Goal: Task Accomplishment & Management: Complete application form

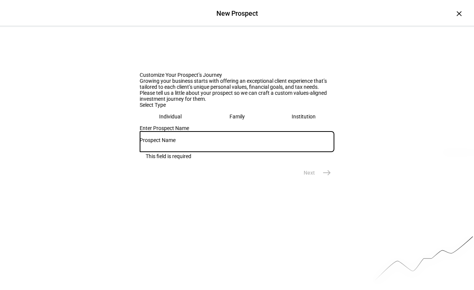
scroll to position [63, 0]
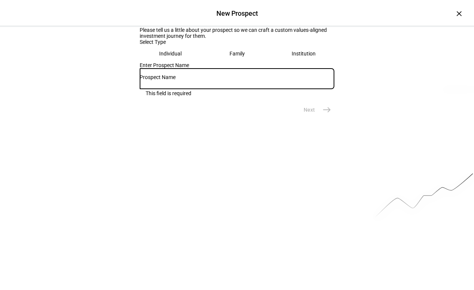
drag, startPoint x: 184, startPoint y: 186, endPoint x: 189, endPoint y: 183, distance: 6.7
click at [184, 89] on div at bounding box center [237, 78] width 195 height 21
paste input "[PERSON_NAME] & [PERSON_NAME]"
type input "[PERSON_NAME] & [PERSON_NAME]"
drag, startPoint x: 241, startPoint y: 241, endPoint x: 248, endPoint y: 240, distance: 7.6
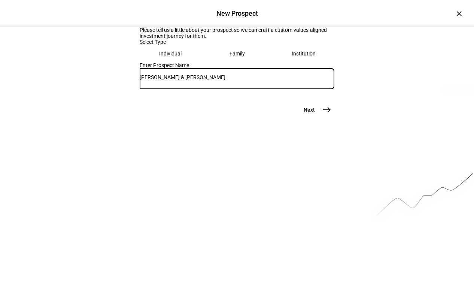
click at [241, 241] on eth-prospect-journey-background at bounding box center [237, 126] width 474 height 325
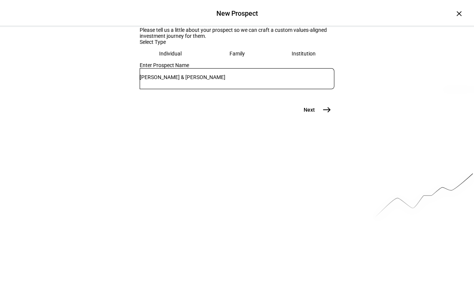
click at [327, 114] on mat-icon "east" at bounding box center [326, 109] width 9 height 9
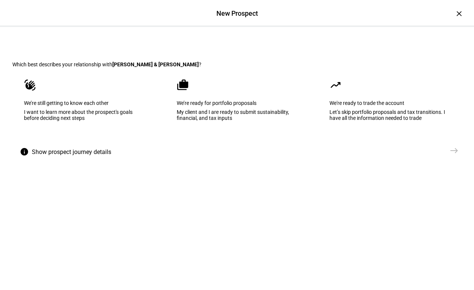
scroll to position [0, 0]
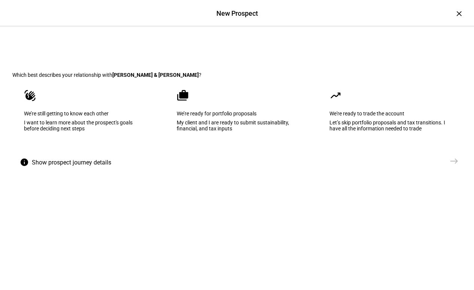
click at [111, 153] on eth-mega-radio-button "waving_hand We’re still getting to know each other I want to learn more about t…" at bounding box center [84, 116] width 144 height 76
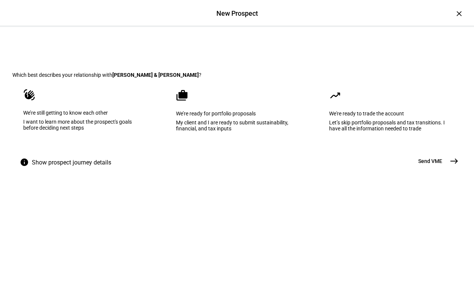
click at [444, 168] on button "Send [GEOGRAPHIC_DATA]" at bounding box center [435, 160] width 52 height 15
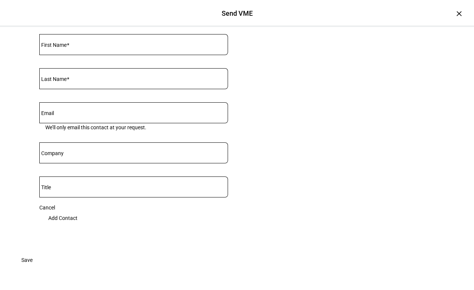
scroll to position [126, 0]
click at [113, 80] on input "Last Name" at bounding box center [133, 77] width 189 height 6
paste input "[PERSON_NAME]"
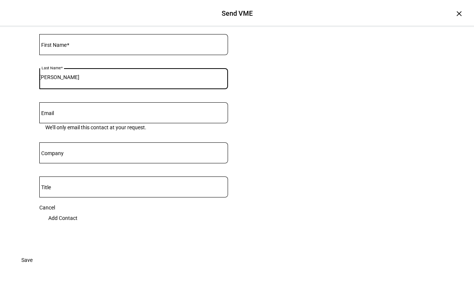
type input "[PERSON_NAME]"
click at [153, 46] on input "First Name" at bounding box center [133, 43] width 189 height 6
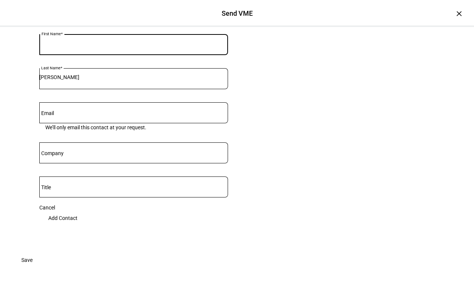
paste input "[PERSON_NAME]"
type input "[PERSON_NAME]"
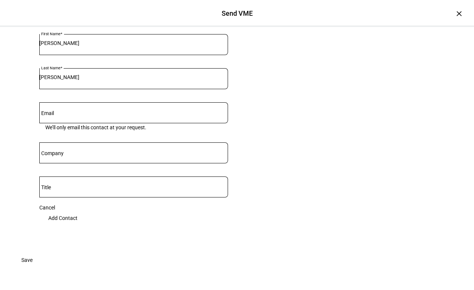
click at [309, 96] on eth-form-card "Understand your clients’ values The Values Mapping Exercise (VME) is a short qu…" at bounding box center [236, 93] width 449 height 318
click at [77, 210] on span "Add Contact" at bounding box center [62, 217] width 29 height 15
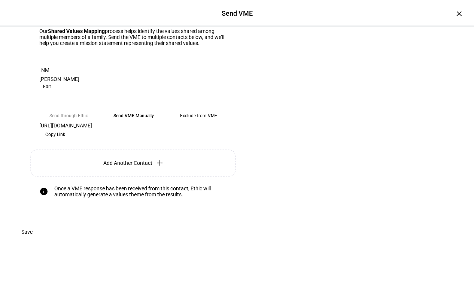
scroll to position [135, 0]
click at [152, 168] on plt-prospect-contact-add-button "Add Another Contact add" at bounding box center [133, 162] width 207 height 27
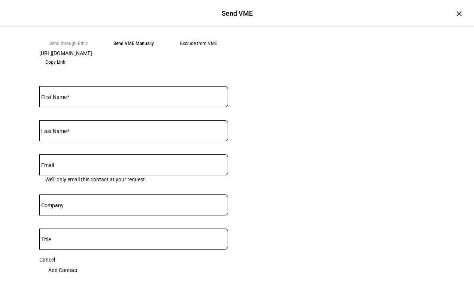
click at [149, 98] on input "First Name" at bounding box center [133, 95] width 189 height 6
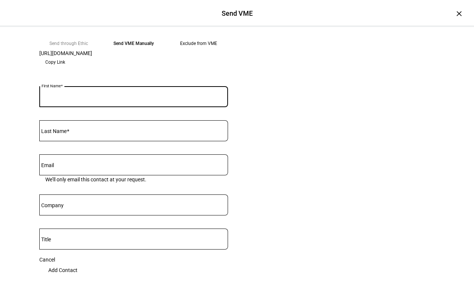
paste input "[PERSON_NAME]"
type input "[PERSON_NAME]"
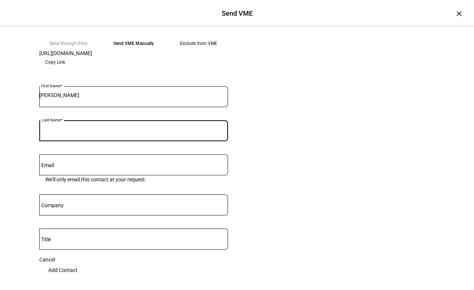
click at [181, 132] on input "Last Name" at bounding box center [133, 129] width 189 height 6
paste input "[PERSON_NAME]"
type input "[PERSON_NAME]"
click at [192, 98] on input "[PERSON_NAME]" at bounding box center [133, 95] width 189 height 6
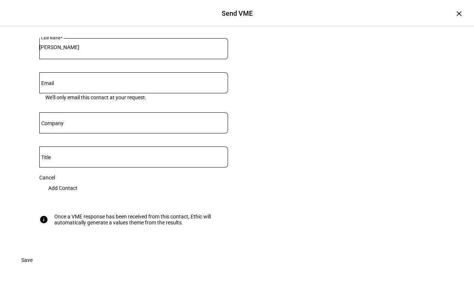
scroll to position [229, 0]
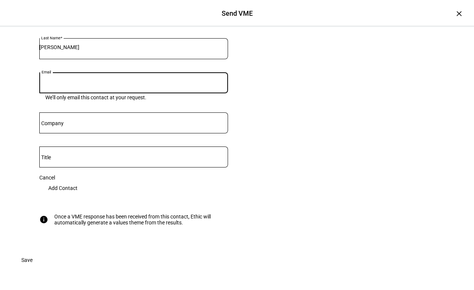
click at [130, 84] on input "Email" at bounding box center [133, 81] width 189 height 6
paste input "[EMAIL_ADDRESS][DOMAIN_NAME]"
type input "[EMAIL_ADDRESS][DOMAIN_NAME]"
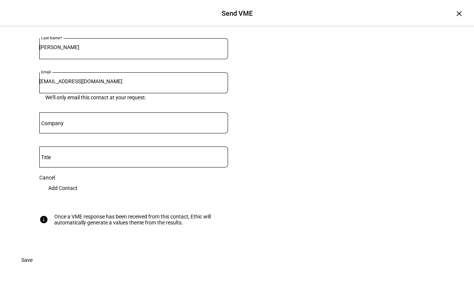
drag, startPoint x: 340, startPoint y: 244, endPoint x: 263, endPoint y: 248, distance: 76.4
click at [336, 245] on eth-form-card "Understand your clients’ values The Values Mapping Exercise (VME) is a short qu…" at bounding box center [236, 31] width 449 height 442
drag, startPoint x: 207, startPoint y: 244, endPoint x: 220, endPoint y: 234, distance: 16.2
click at [77, 195] on span "Add Contact" at bounding box center [62, 187] width 29 height 15
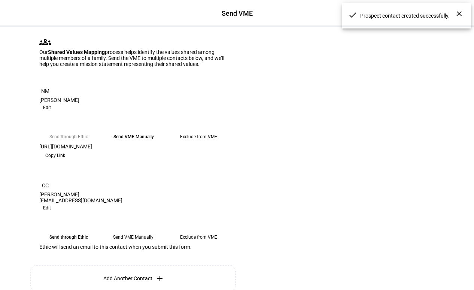
scroll to position [57, 0]
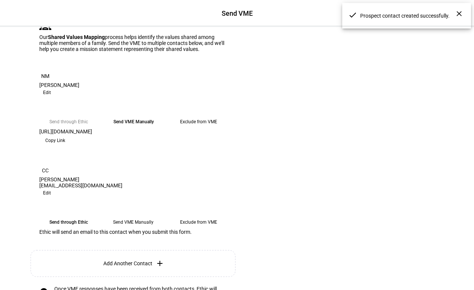
click at [51, 97] on span "Edit" at bounding box center [47, 92] width 8 height 9
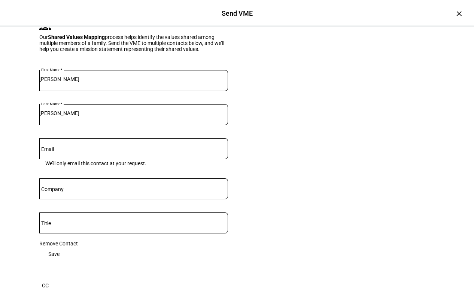
click at [129, 82] on input "[PERSON_NAME]" at bounding box center [133, 79] width 189 height 6
paste input "[PERSON_NAME]"
type input "[PERSON_NAME]"
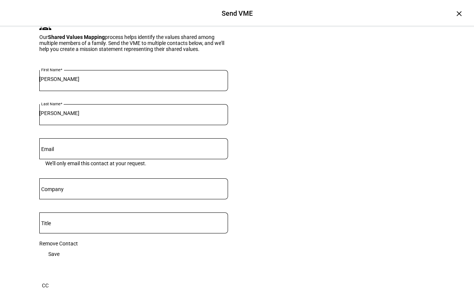
drag, startPoint x: 295, startPoint y: 156, endPoint x: 412, endPoint y: 164, distance: 117.0
click at [295, 156] on eth-form-card "Understand your clients’ values The Values Mapping Exercise (VME) is a short qu…" at bounding box center [236, 204] width 449 height 469
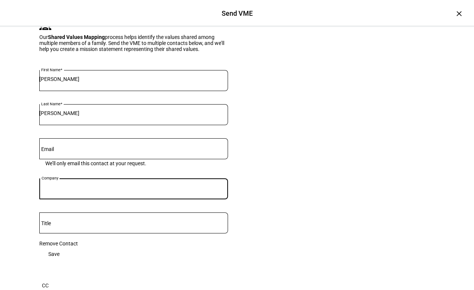
click at [139, 190] on input "Company" at bounding box center [133, 187] width 189 height 6
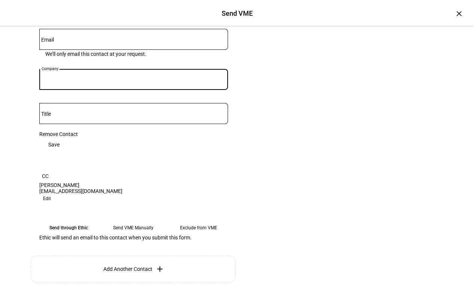
scroll to position [168, 0]
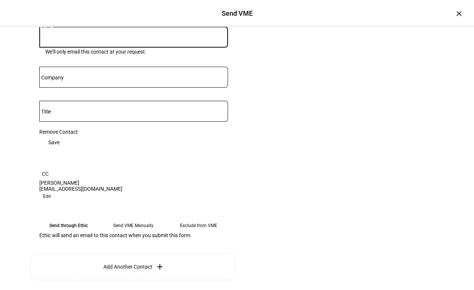
click at [147, 39] on input "Email" at bounding box center [133, 36] width 189 height 6
paste input "[PERSON_NAME][EMAIL_ADDRESS][PERSON_NAME][DOMAIN_NAME]"
type input "[PERSON_NAME][EMAIL_ADDRESS][PERSON_NAME][DOMAIN_NAME]"
click at [287, 140] on eth-form-card "Understand your clients’ values The Values Mapping Exercise (VME) is a short qu…" at bounding box center [236, 93] width 449 height 469
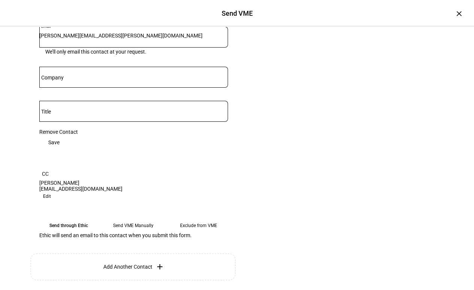
click at [68, 150] on span at bounding box center [53, 142] width 29 height 15
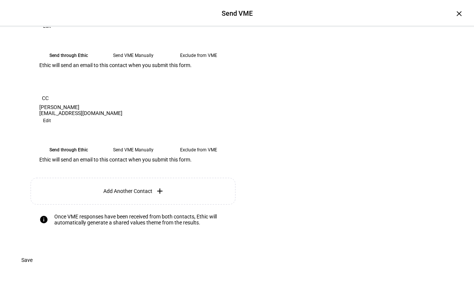
scroll to position [260, 0]
click at [33, 261] on span "Save" at bounding box center [26, 259] width 11 height 15
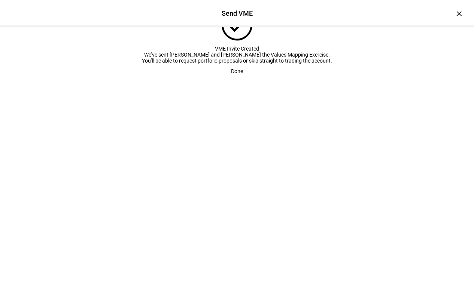
scroll to position [0, 0]
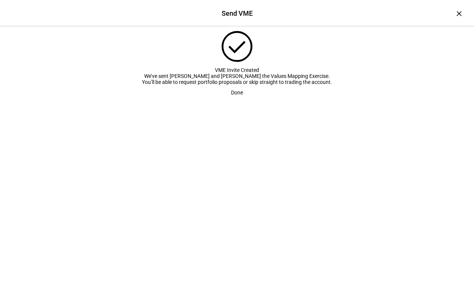
click at [243, 100] on span at bounding box center [237, 92] width 30 height 15
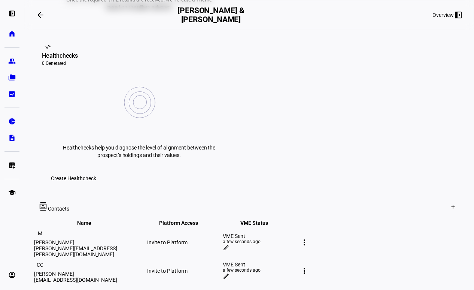
scroll to position [284, 0]
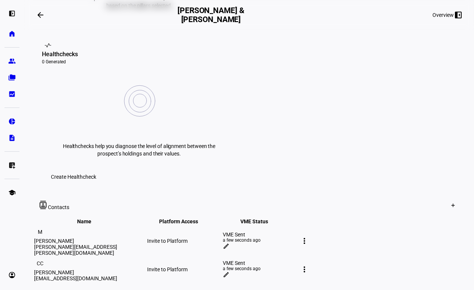
click at [309, 236] on mat-icon "more_vert" at bounding box center [304, 240] width 9 height 9
click at [372, 219] on div at bounding box center [237, 145] width 474 height 290
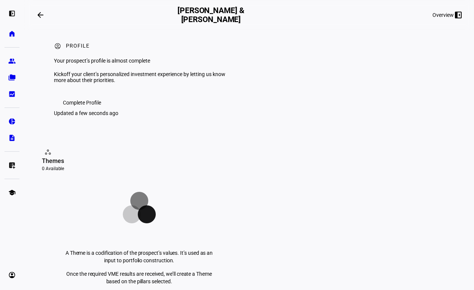
scroll to position [0, 0]
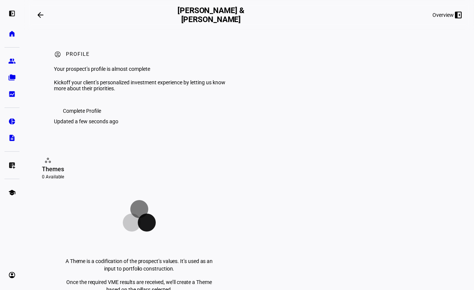
click at [105, 118] on span at bounding box center [82, 110] width 56 height 15
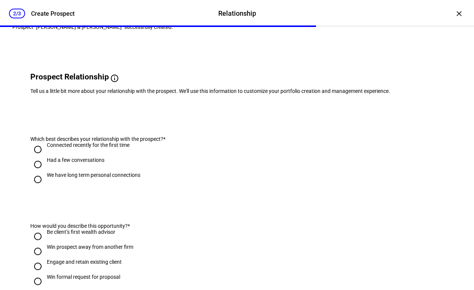
scroll to position [28, 0]
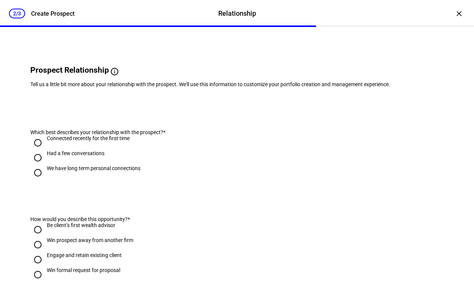
click at [104, 165] on div "Had a few conversations" at bounding box center [133, 157] width 207 height 15
click at [99, 156] on div "Had a few conversations" at bounding box center [76, 153] width 58 height 6
click at [45, 165] on input "Had a few conversations" at bounding box center [37, 157] width 15 height 15
radio input "true"
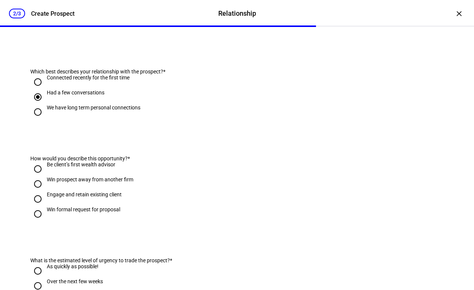
scroll to position [89, 0]
click at [84, 181] on div "Win prospect away from another firm" at bounding box center [90, 178] width 86 height 6
click at [45, 190] on input "Win prospect away from another firm" at bounding box center [37, 182] width 15 height 15
radio input "true"
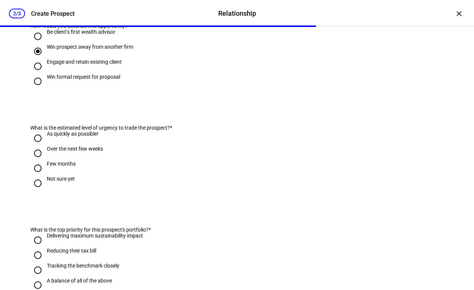
scroll to position [221, 0]
click at [81, 151] on div "Over the next few weeks" at bounding box center [75, 148] width 56 height 6
click at [45, 160] on input "Over the next few weeks" at bounding box center [37, 152] width 15 height 15
radio input "true"
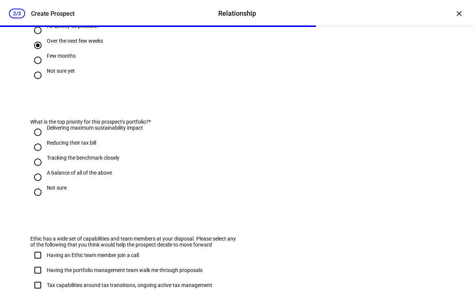
scroll to position [329, 0]
click at [94, 130] on div "Delivering maximum sustainability impact" at bounding box center [95, 127] width 96 height 6
click at [45, 139] on input "Delivering maximum sustainability impact" at bounding box center [37, 131] width 15 height 15
radio input "true"
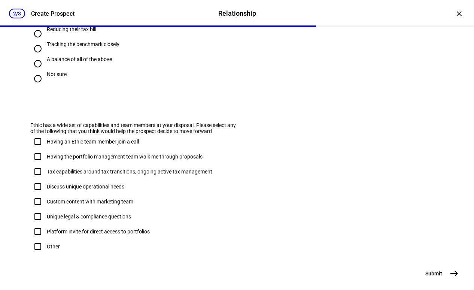
scroll to position [495, 0]
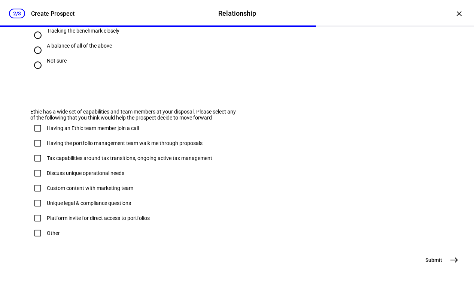
click at [103, 140] on div "Having the portfolio management team walk me through proposals" at bounding box center [125, 143] width 156 height 6
click at [45, 135] on input "Having the portfolio management team walk me through proposals" at bounding box center [37, 142] width 15 height 15
checkbox input "true"
click at [95, 185] on div "Custom content with marketing team" at bounding box center [90, 188] width 86 height 6
click at [45, 180] on input "Custom content with marketing team" at bounding box center [37, 187] width 15 height 15
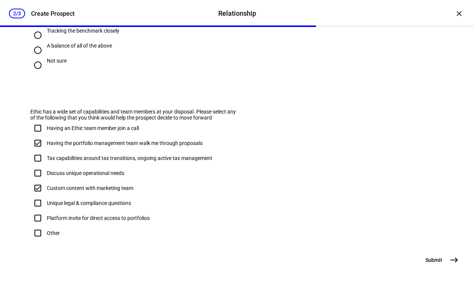
click at [97, 185] on div "Custom content with marketing team" at bounding box center [90, 188] width 86 height 6
click at [45, 180] on input "Custom content with marketing team" at bounding box center [37, 187] width 15 height 15
checkbox input "false"
click at [451, 260] on mat-icon "east" at bounding box center [453, 259] width 9 height 9
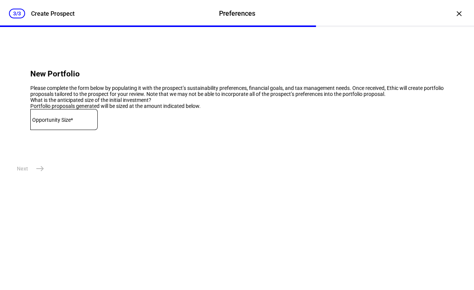
scroll to position [0, 0]
click at [41, 176] on eth-stepper-button "Next east" at bounding box center [29, 168] width 35 height 15
click at [459, 13] on div "×" at bounding box center [459, 13] width 12 height 12
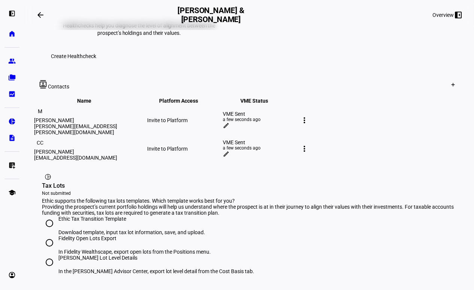
scroll to position [404, 0]
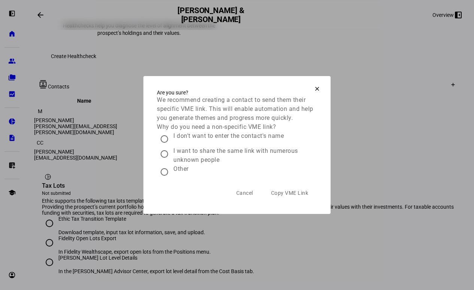
click at [237, 160] on div "I want to share the same link with numerous unknown people" at bounding box center [245, 155] width 144 height 18
click at [172, 160] on input "I want to share the same link with numerous unknown people" at bounding box center [164, 153] width 15 height 15
radio input "true"
click at [314, 80] on span at bounding box center [317, 89] width 18 height 18
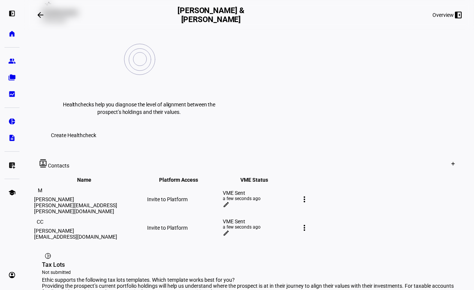
scroll to position [324, 0]
click at [221, 196] on div "Invite to Platform" at bounding box center [184, 199] width 74 height 6
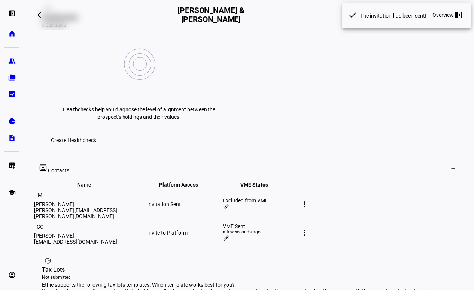
scroll to position [318, 0]
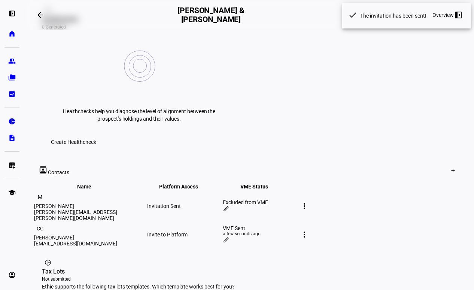
click at [213, 231] on div "Invite to Platform" at bounding box center [184, 234] width 74 height 6
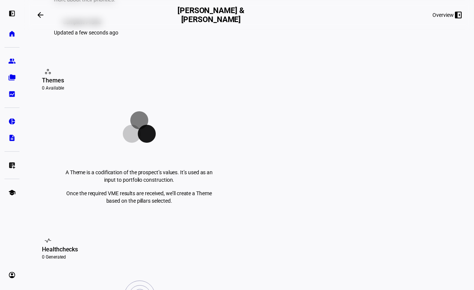
scroll to position [0, 0]
